Goal: Information Seeking & Learning: Find contact information

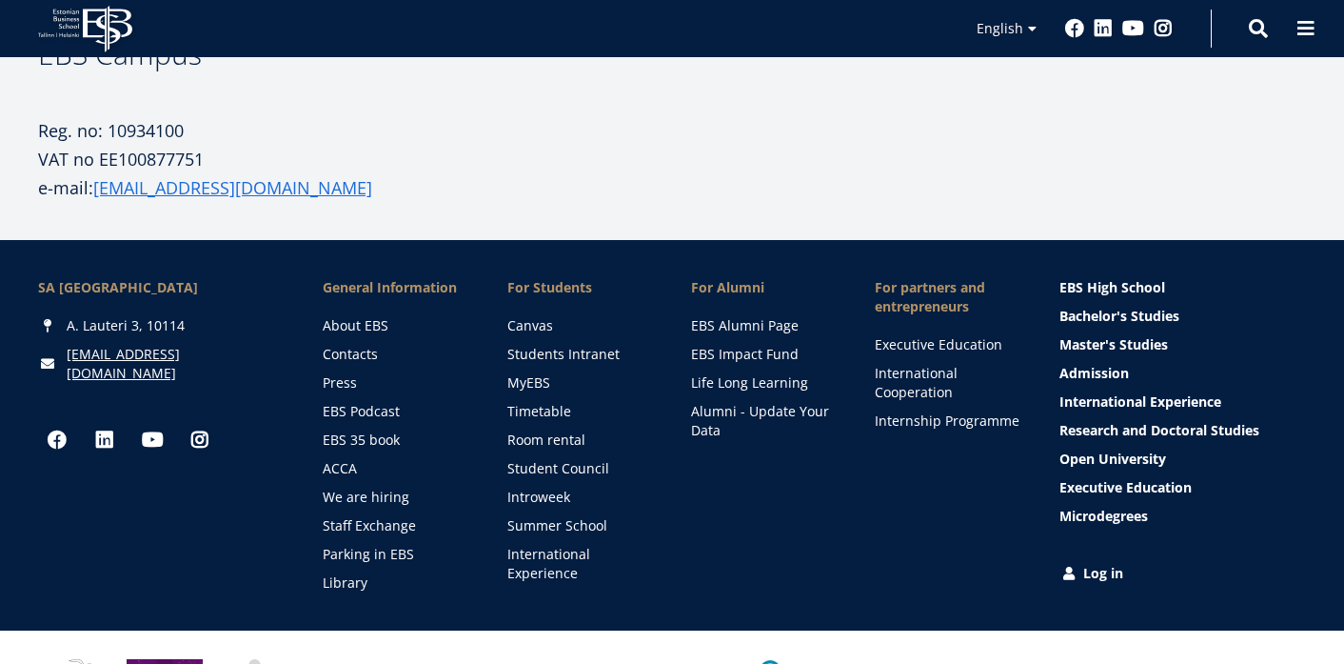
scroll to position [955, 0]
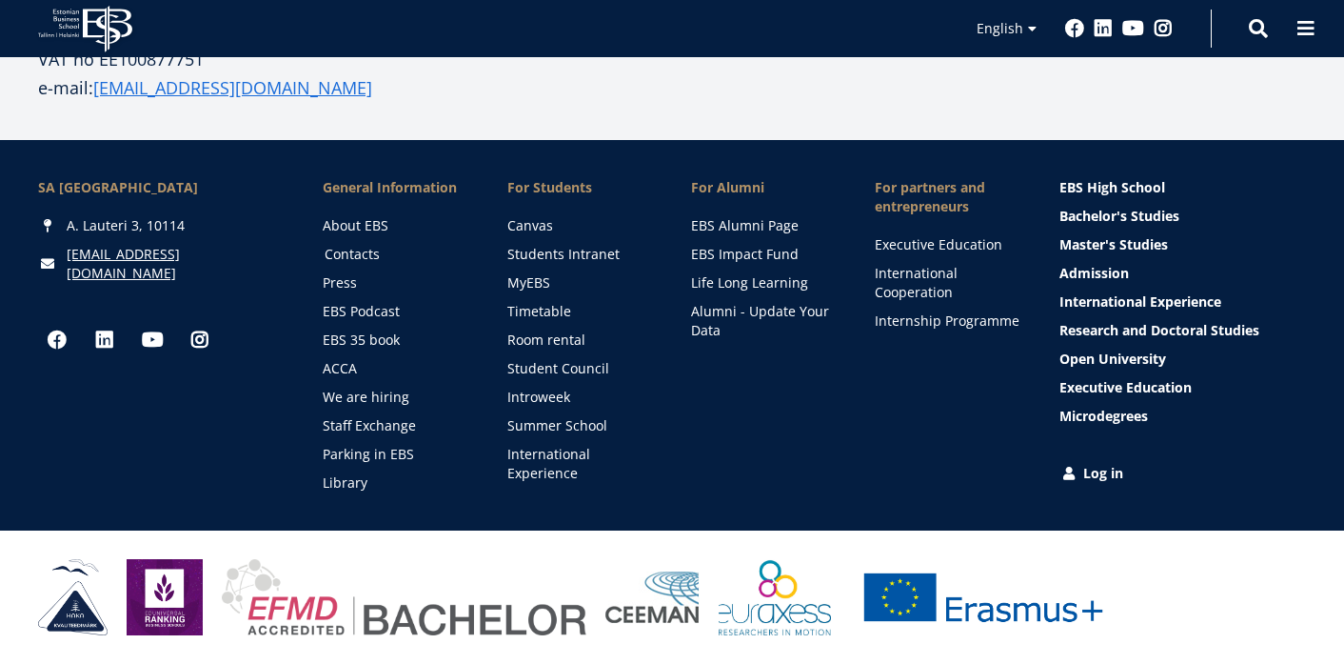
click at [372, 257] on link "Contacts" at bounding box center [398, 254] width 146 height 19
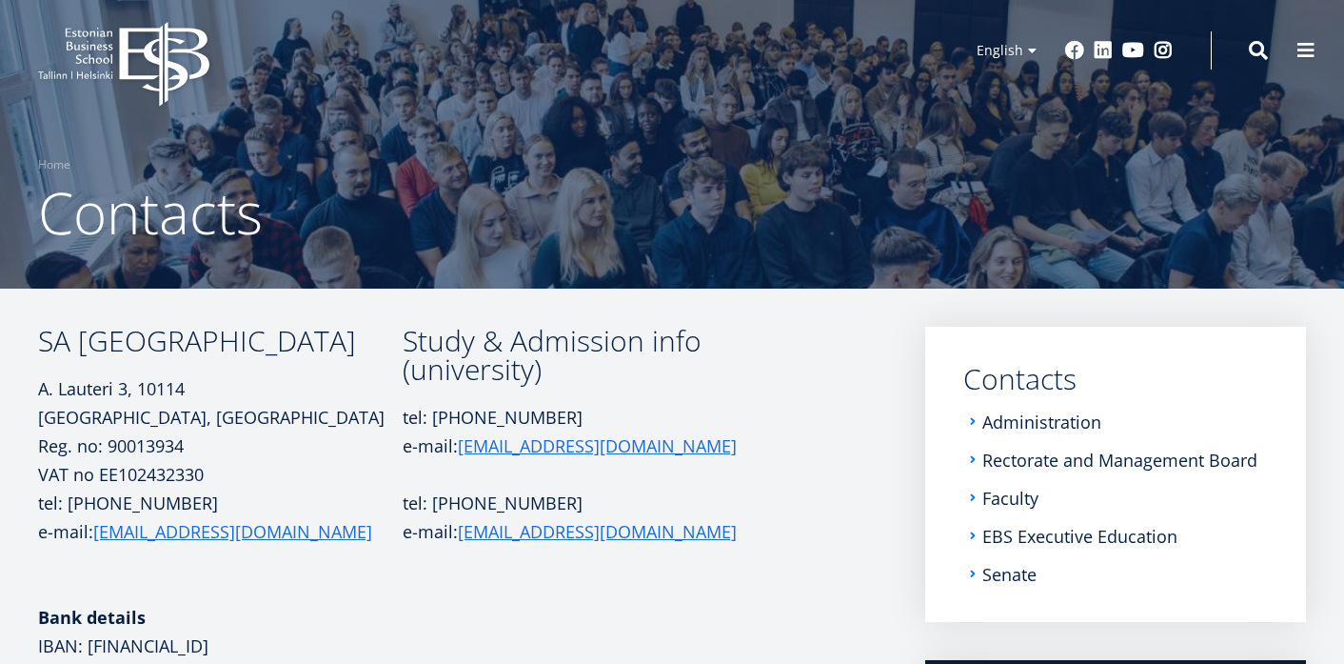
scroll to position [19, 0]
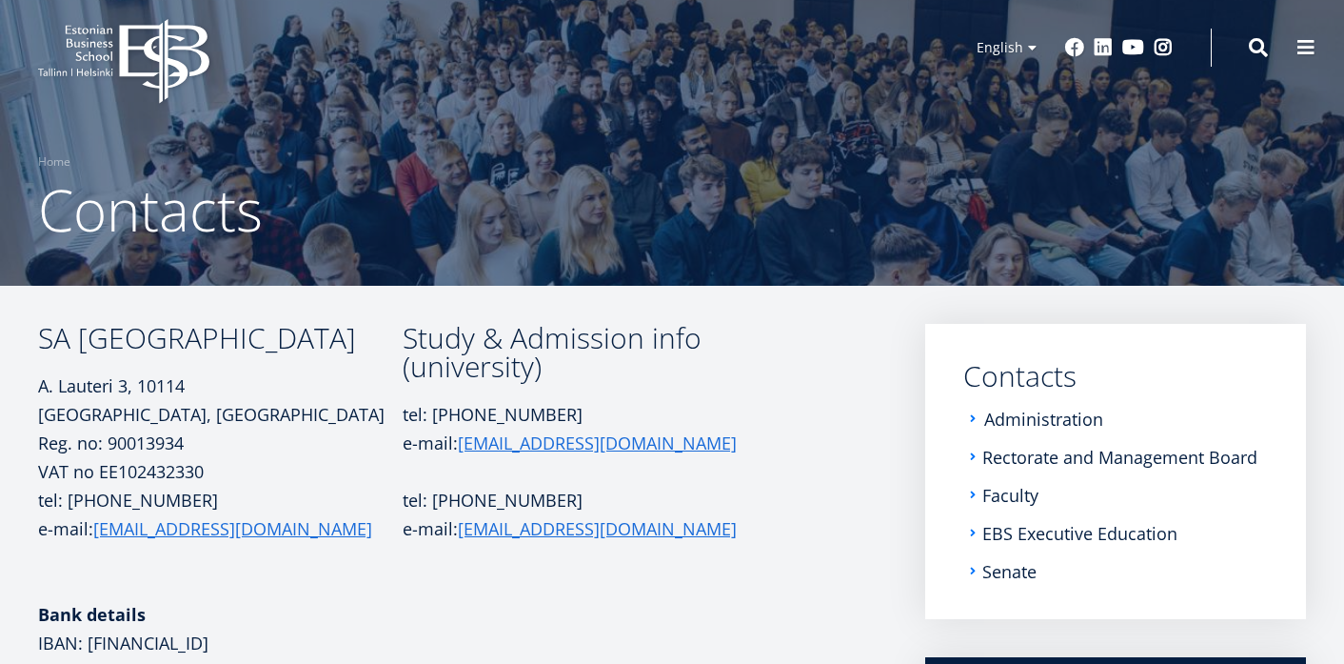
click at [1060, 423] on link "Administration" at bounding box center [1043, 418] width 119 height 19
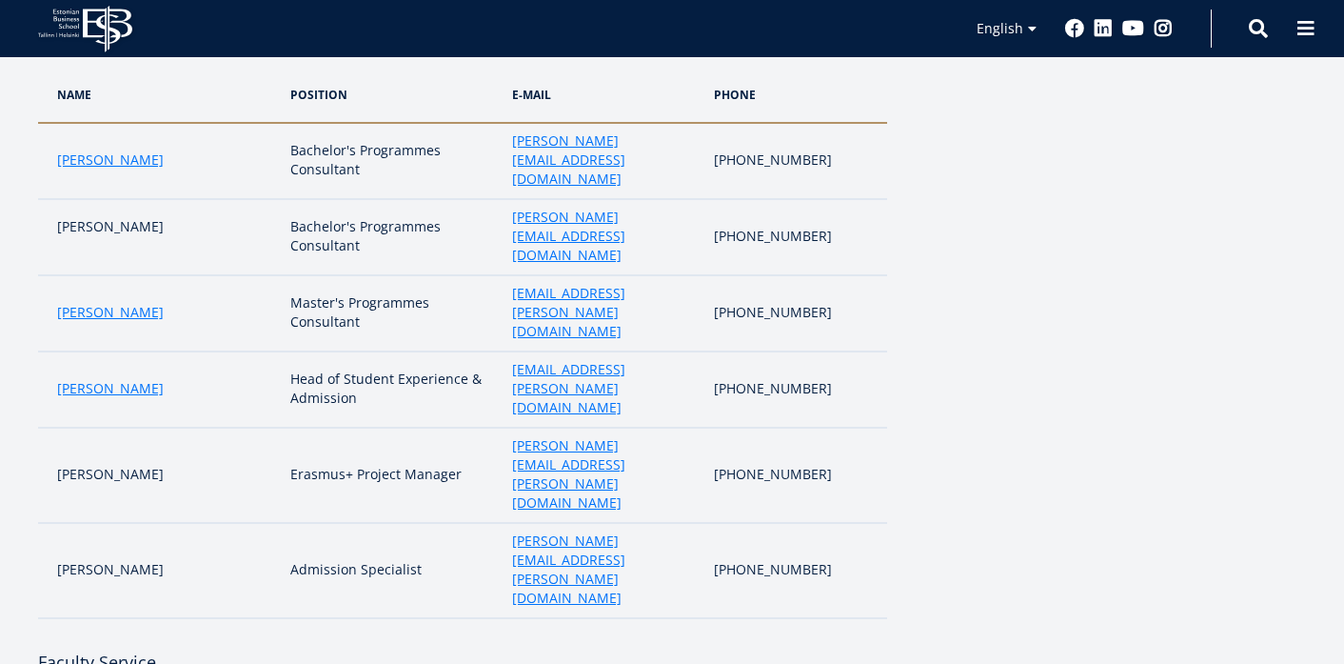
scroll to position [748, 0]
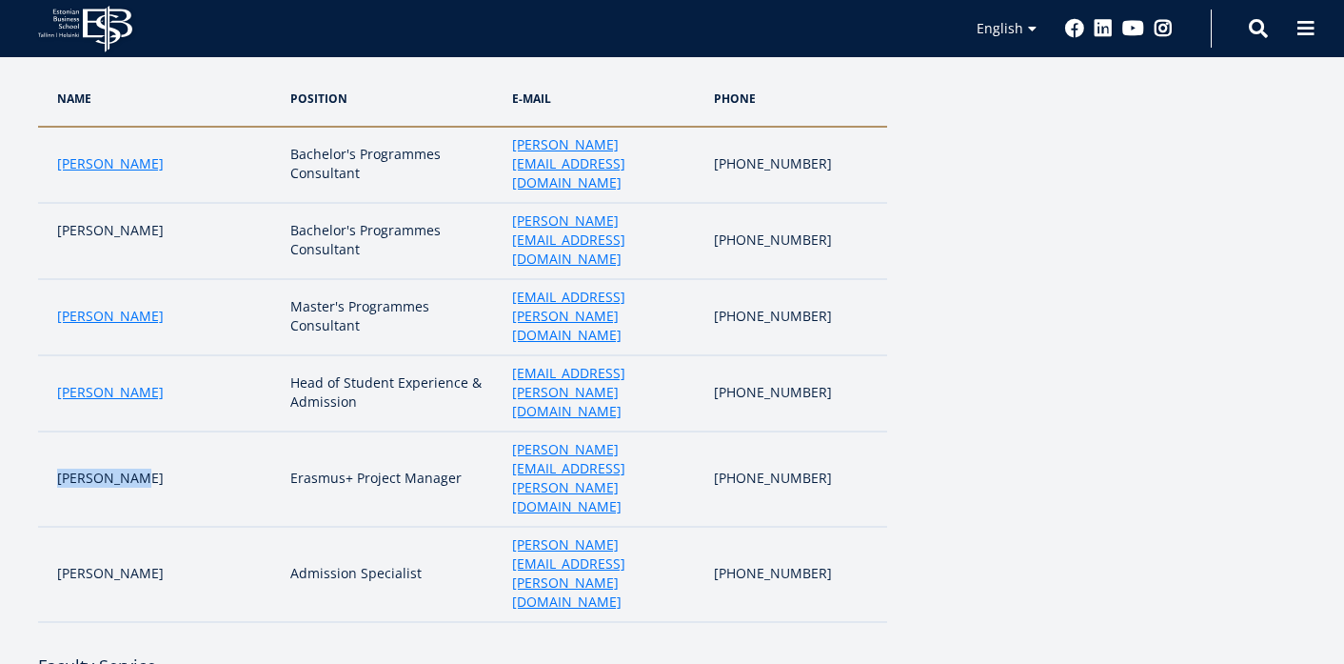
drag, startPoint x: 152, startPoint y: 355, endPoint x: 54, endPoint y: 355, distance: 98.1
click at [54, 431] on td "Ellika Eero" at bounding box center [159, 478] width 243 height 95
